Goal: Task Accomplishment & Management: Manage account settings

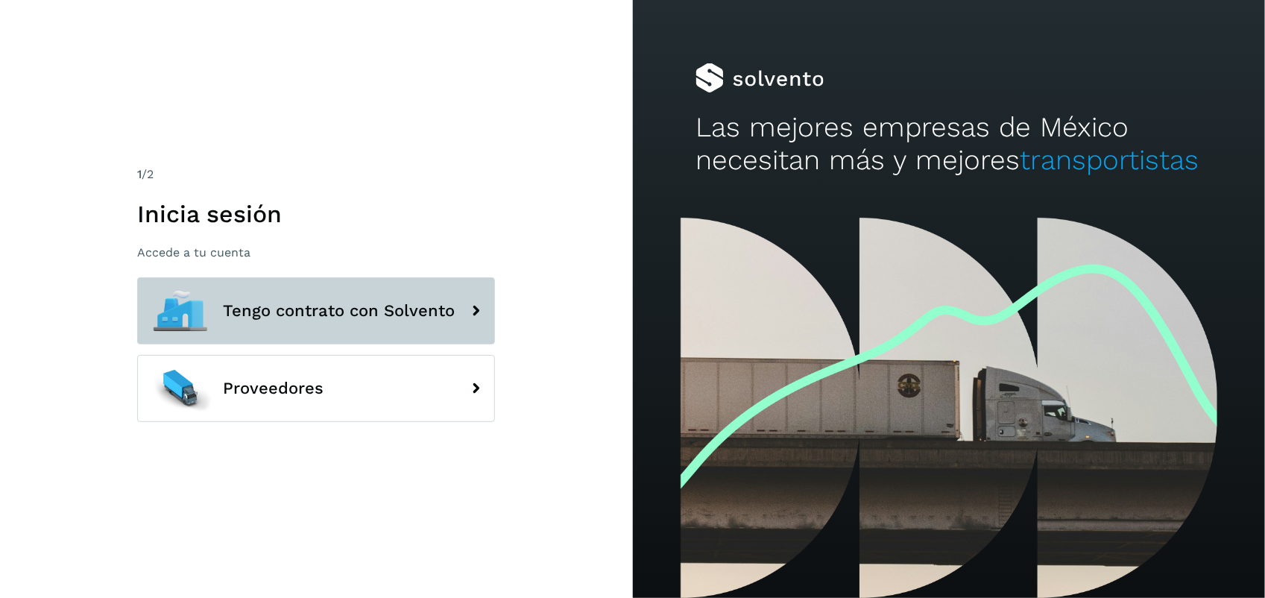
click at [287, 293] on button "Tengo contrato con Solvento" at bounding box center [316, 310] width 358 height 67
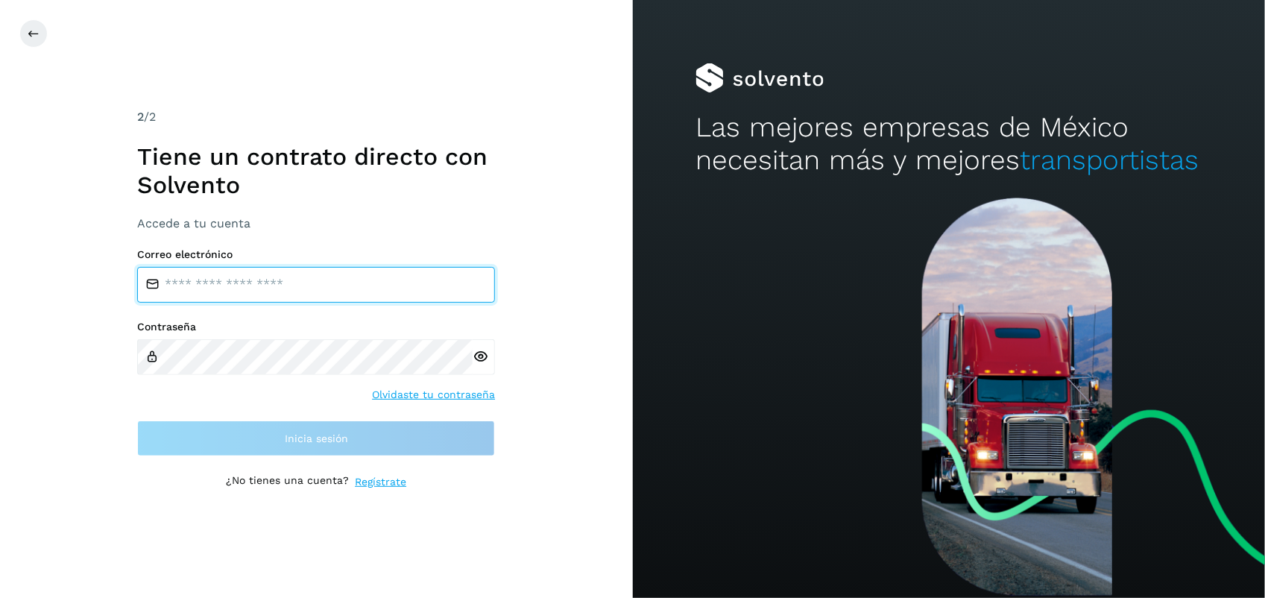
type input "**********"
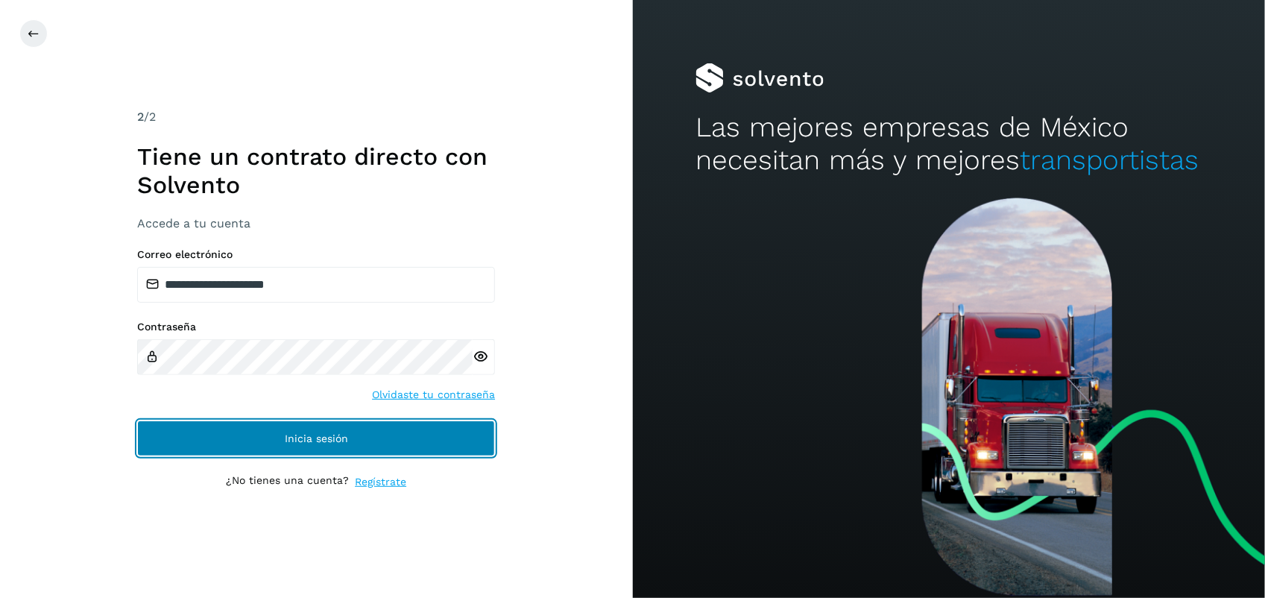
click at [276, 437] on button "Inicia sesión" at bounding box center [316, 438] width 358 height 36
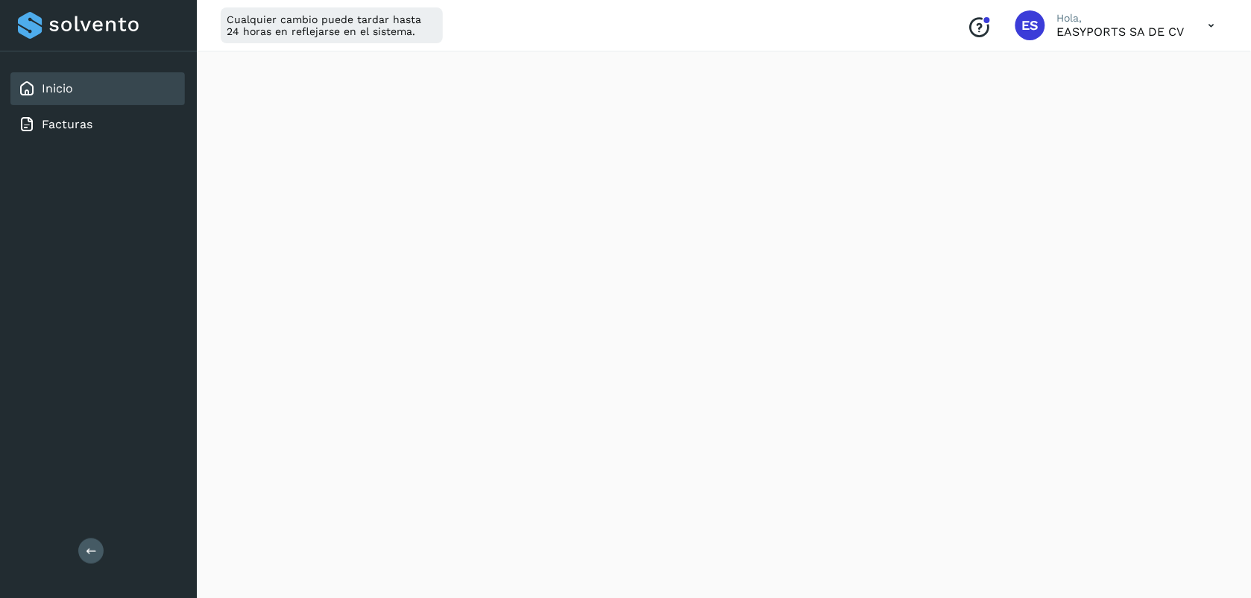
scroll to position [294, 0]
